Goal: Communication & Community: Share content

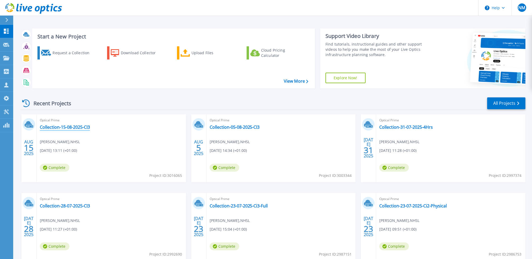
click at [75, 128] on link "Collection-15-08-2025-CI3" at bounding box center [65, 127] width 50 height 5
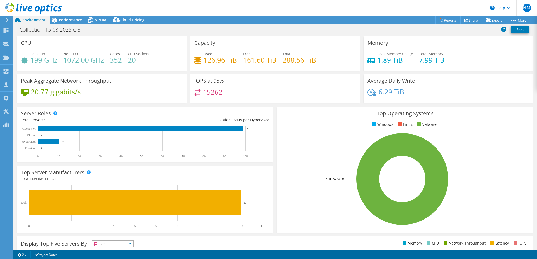
select select "EULondon"
select select "USD"
click at [71, 20] on span "Performance" at bounding box center [70, 19] width 23 height 5
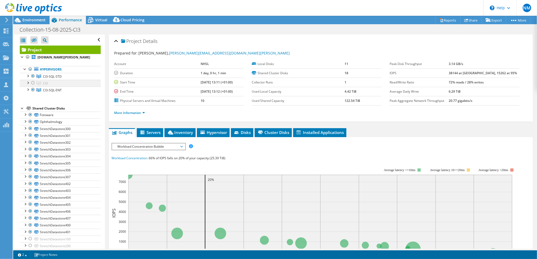
click at [30, 86] on div at bounding box center [32, 83] width 5 height 6
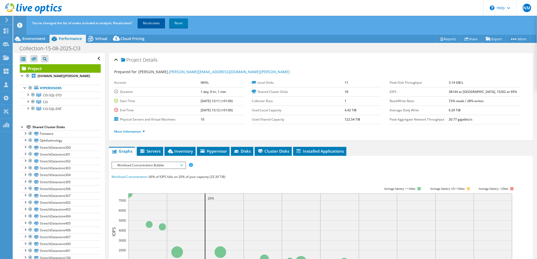
click at [151, 23] on link "Recalculate" at bounding box center [151, 22] width 27 height 9
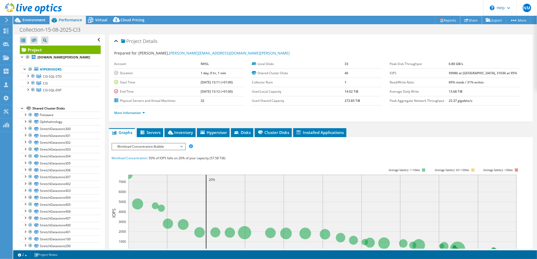
click at [467, 22] on link "Share" at bounding box center [471, 20] width 22 height 8
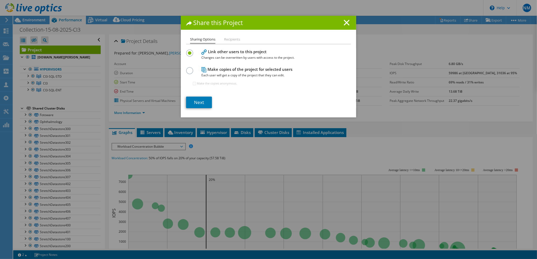
click at [192, 71] on div at bounding box center [190, 70] width 9 height 6
click at [191, 69] on div at bounding box center [190, 70] width 9 height 6
click at [187, 69] on label at bounding box center [190, 67] width 9 height 1
click at [0, 0] on input "radio" at bounding box center [0, 0] width 0 height 0
click at [200, 100] on link "Next" at bounding box center [199, 103] width 26 height 12
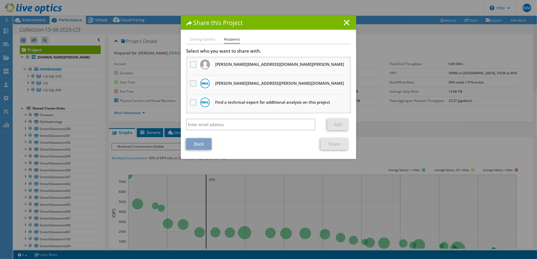
click at [191, 81] on label at bounding box center [194, 83] width 8 height 6
click at [0, 0] on input "checkbox" at bounding box center [0, 0] width 0 height 0
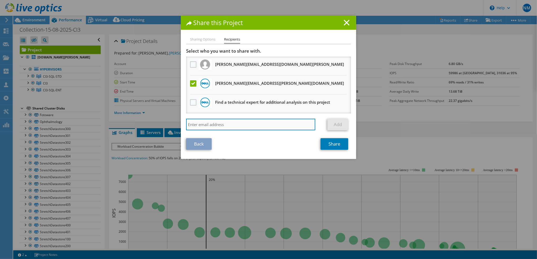
click at [238, 125] on input "search" at bounding box center [250, 125] width 129 height 12
type input "[PERSON_NAME][EMAIL_ADDRESS][PERSON_NAME][DOMAIN_NAME]"
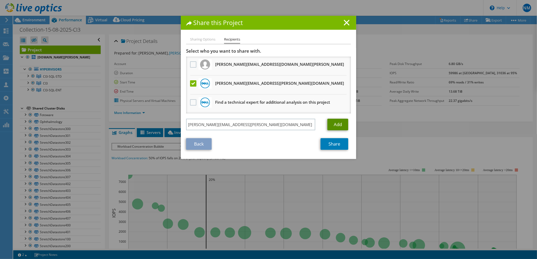
click at [335, 125] on link "Add" at bounding box center [337, 125] width 21 height 12
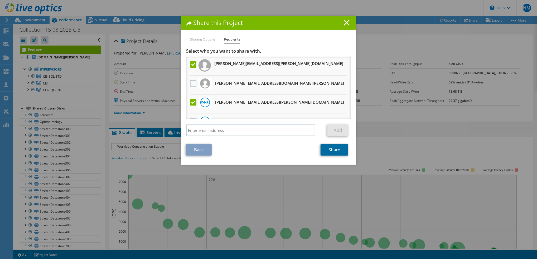
click at [334, 150] on link "Share" at bounding box center [335, 150] width 28 height 12
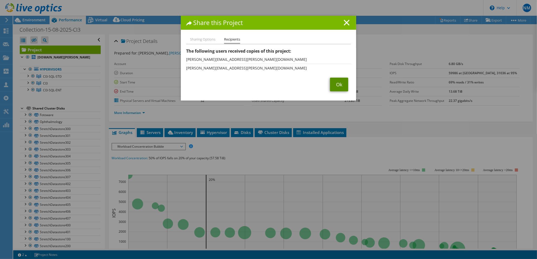
click at [337, 86] on link "Ok" at bounding box center [339, 85] width 18 height 14
